Goal: Task Accomplishment & Management: Use online tool/utility

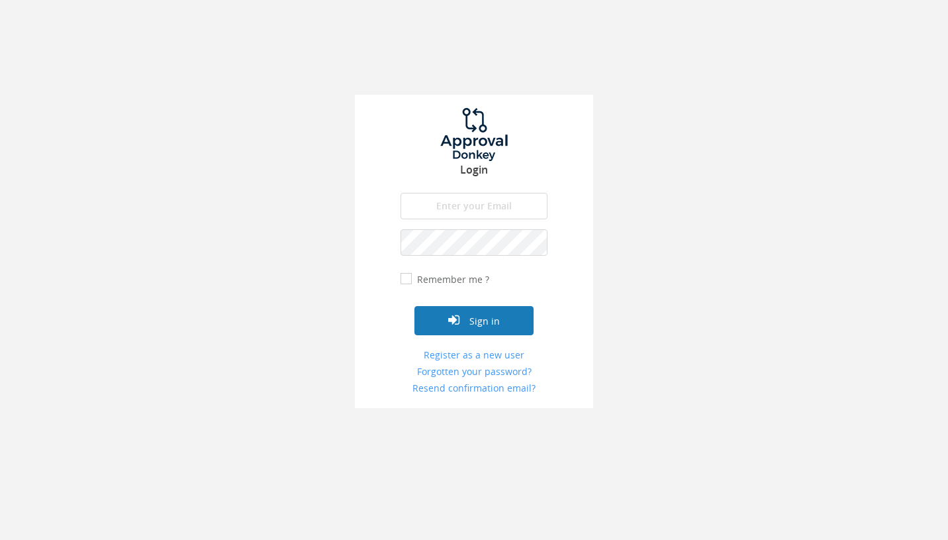
type input "[EMAIL_ADDRESS][DOMAIN_NAME]"
click at [487, 324] on button "Sign in" at bounding box center [473, 320] width 119 height 29
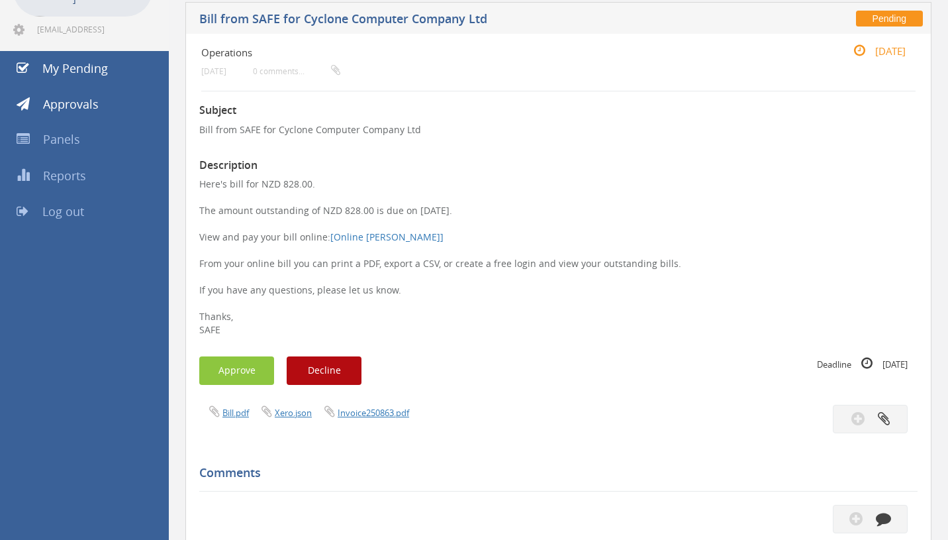
scroll to position [107, 0]
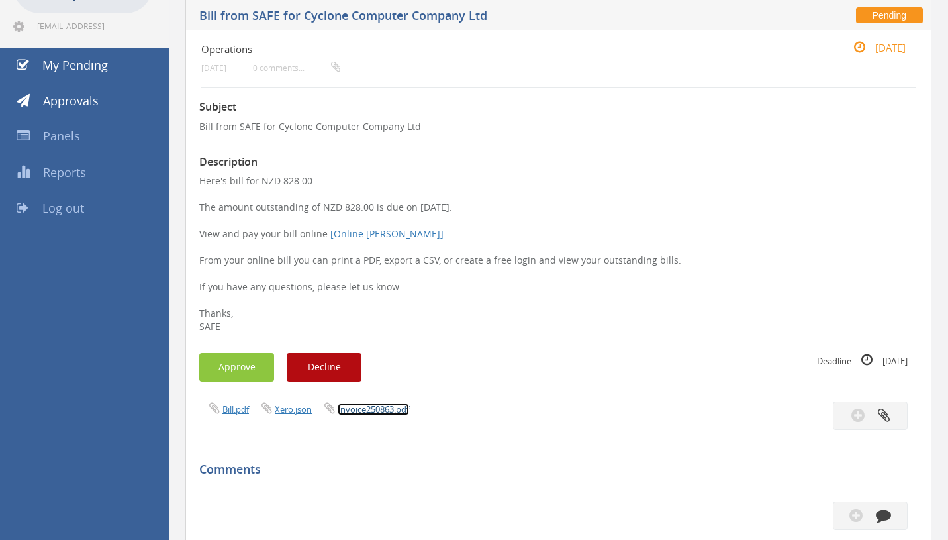
click at [369, 406] on link "Invoice250863.pdf" at bounding box center [374, 409] width 72 height 12
click at [238, 363] on button "Approve" at bounding box center [236, 367] width 75 height 28
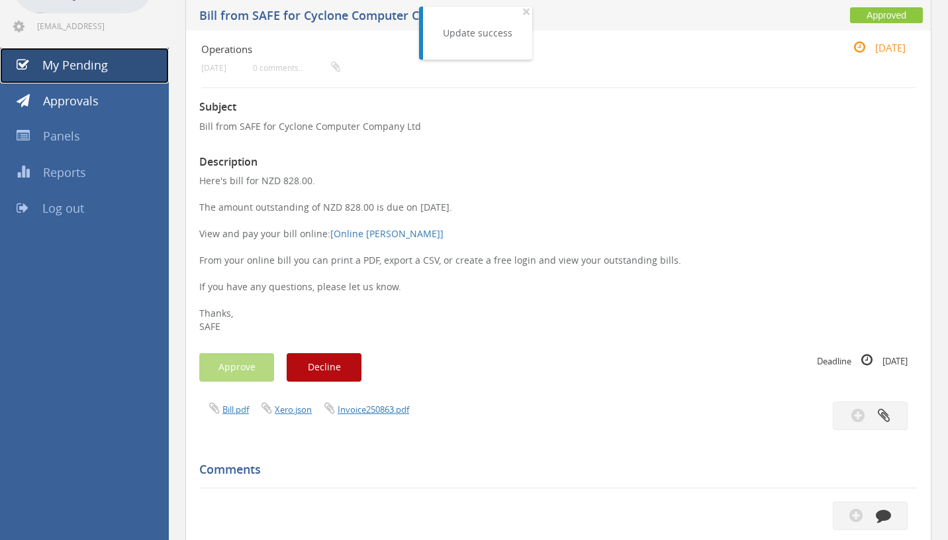
click at [127, 72] on link "My Pending" at bounding box center [84, 66] width 169 height 36
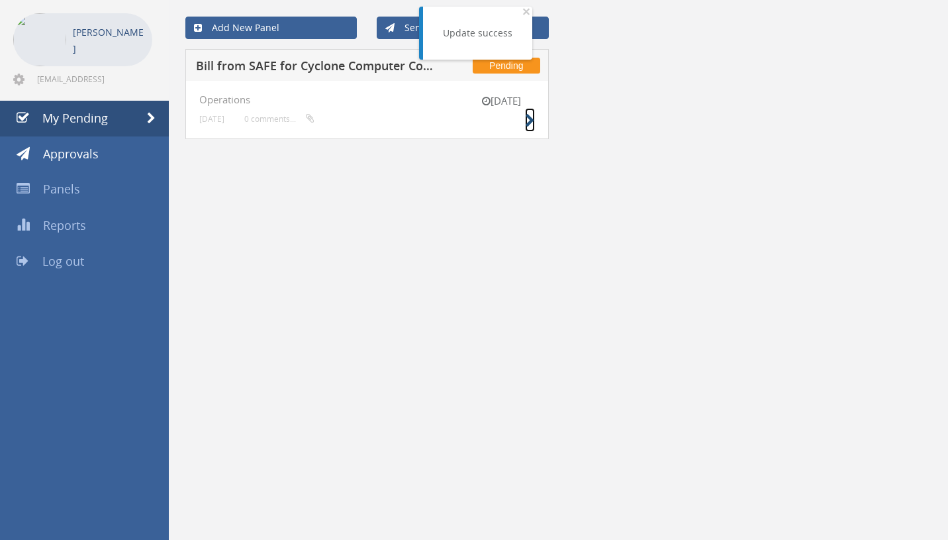
click at [532, 121] on icon at bounding box center [530, 121] width 10 height 14
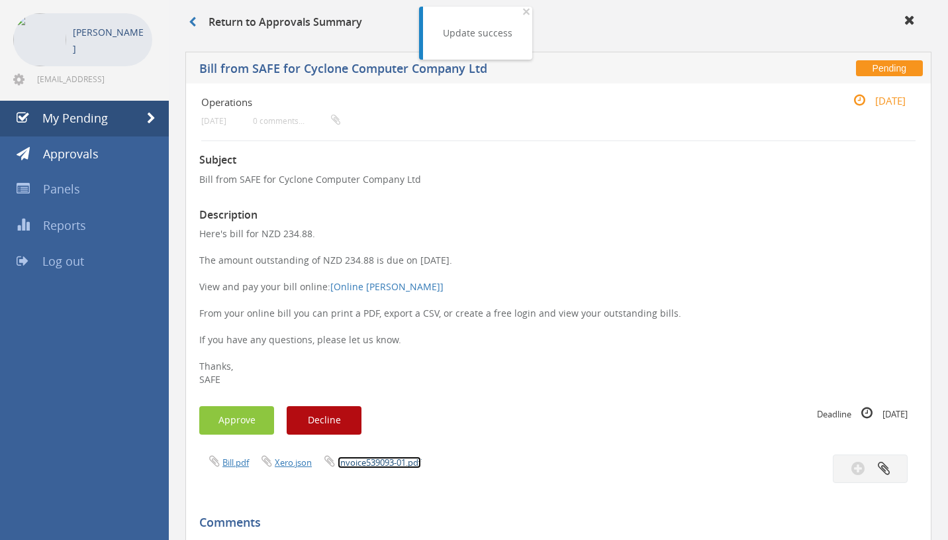
click at [383, 464] on link "Invoice539093-01.pdf" at bounding box center [379, 462] width 83 height 12
click at [246, 414] on button "Approve" at bounding box center [236, 420] width 75 height 28
